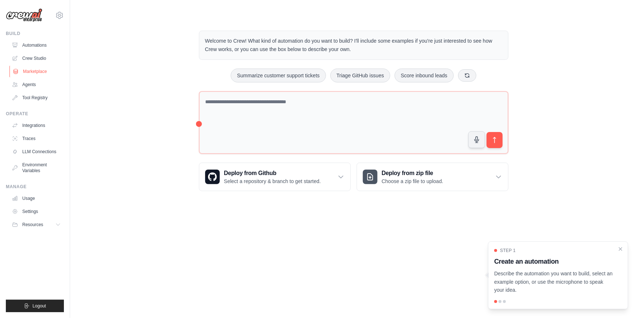
click at [34, 70] on link "Marketplace" at bounding box center [36, 72] width 55 height 12
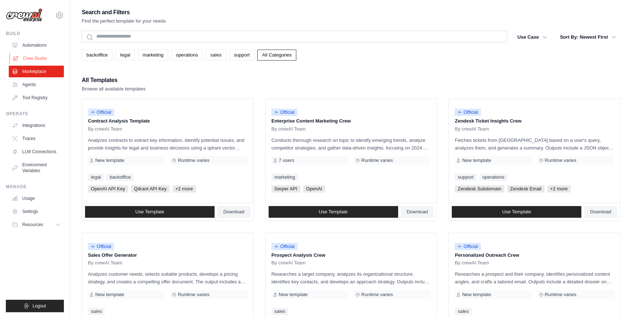
click at [34, 55] on link "Crew Studio" at bounding box center [36, 59] width 55 height 12
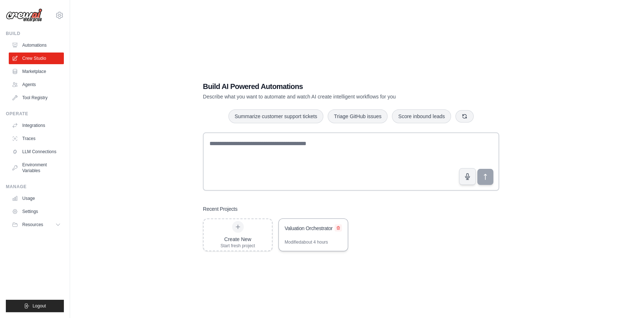
click at [337, 229] on icon at bounding box center [338, 228] width 3 height 3
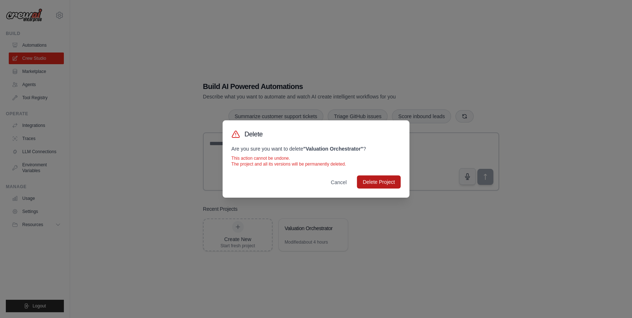
click at [377, 180] on button "Delete Project" at bounding box center [379, 181] width 44 height 13
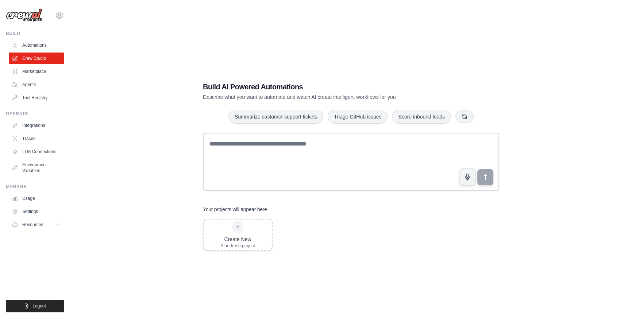
click at [32, 17] on img at bounding box center [24, 15] width 36 height 14
click at [58, 15] on icon at bounding box center [59, 15] width 2 height 2
click at [47, 51] on link "Settings" at bounding box center [59, 49] width 64 height 13
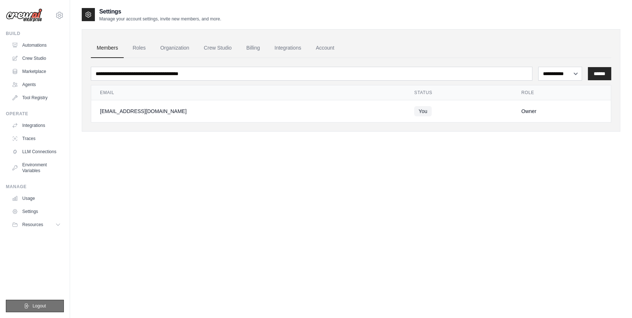
click at [38, 304] on span "Logout" at bounding box center [38, 306] width 13 height 6
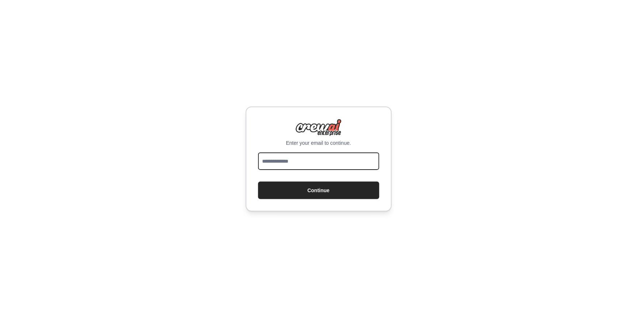
click at [322, 167] on input "email" at bounding box center [318, 162] width 121 height 18
type input "**********"
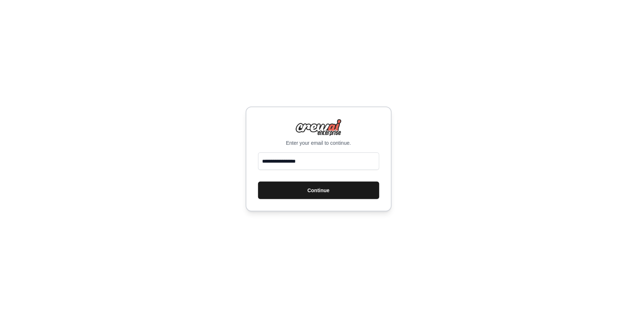
click at [320, 189] on button "Continue" at bounding box center [318, 191] width 121 height 18
